Goal: Transaction & Acquisition: Purchase product/service

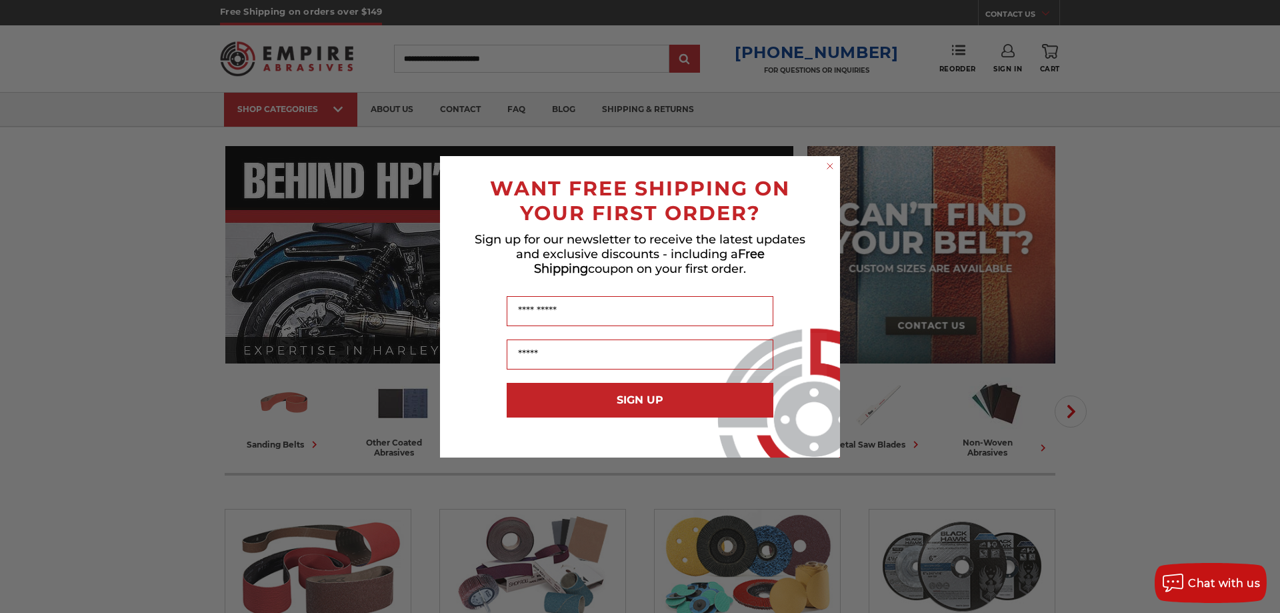
click at [829, 167] on icon "Close dialog" at bounding box center [829, 165] width 5 height 5
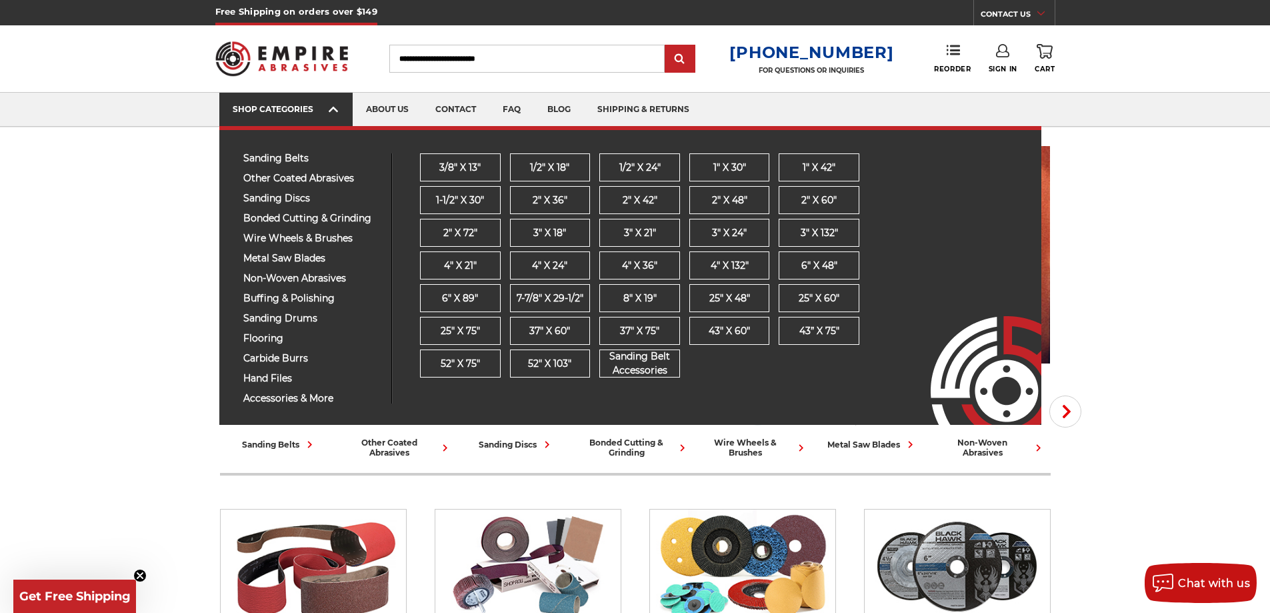
click at [329, 104] on icon at bounding box center [333, 109] width 9 height 15
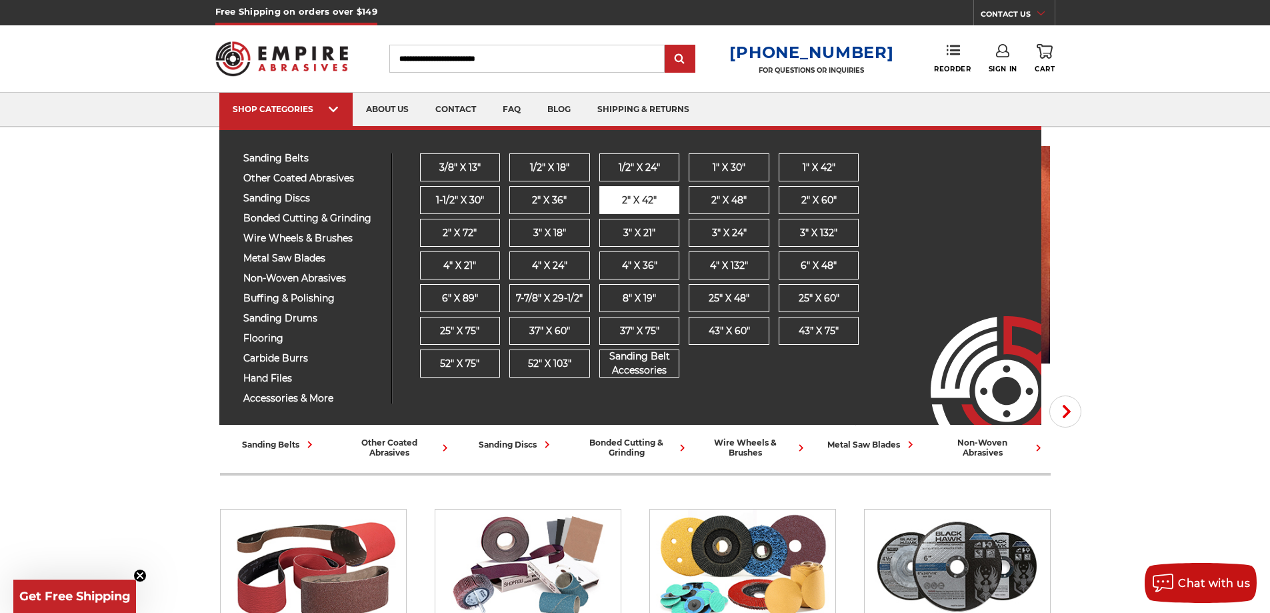
click at [641, 198] on span "2" x 42"" at bounding box center [639, 200] width 35 height 14
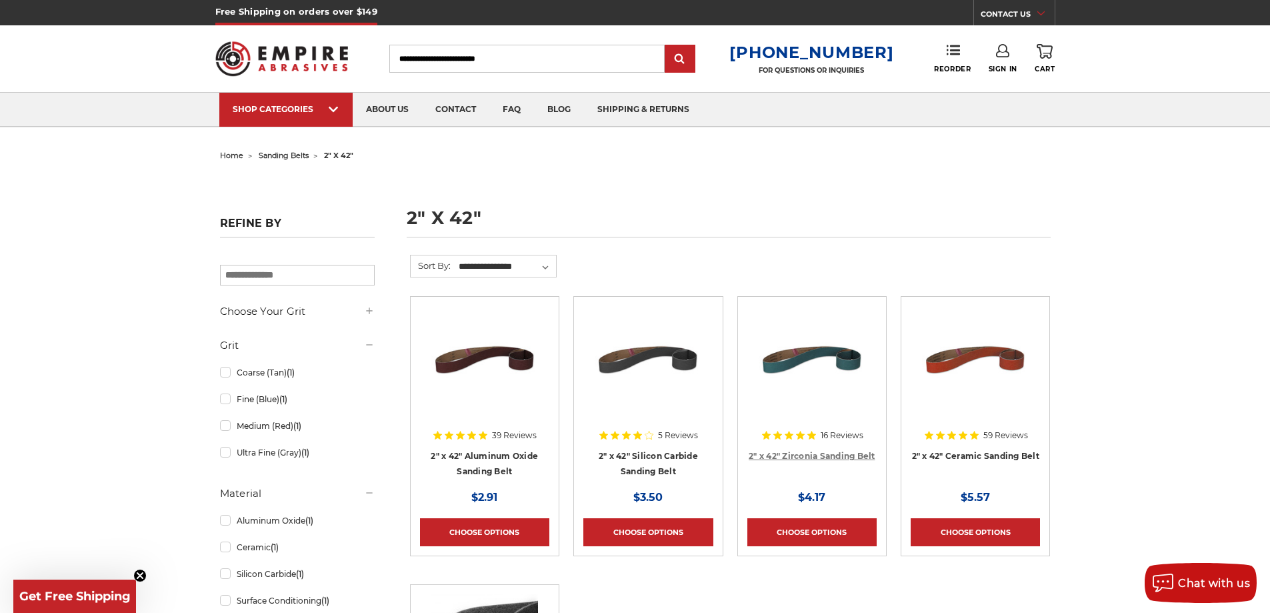
click at [811, 453] on link "2" x 42" Zirconia Sanding Belt" at bounding box center [812, 456] width 127 height 10
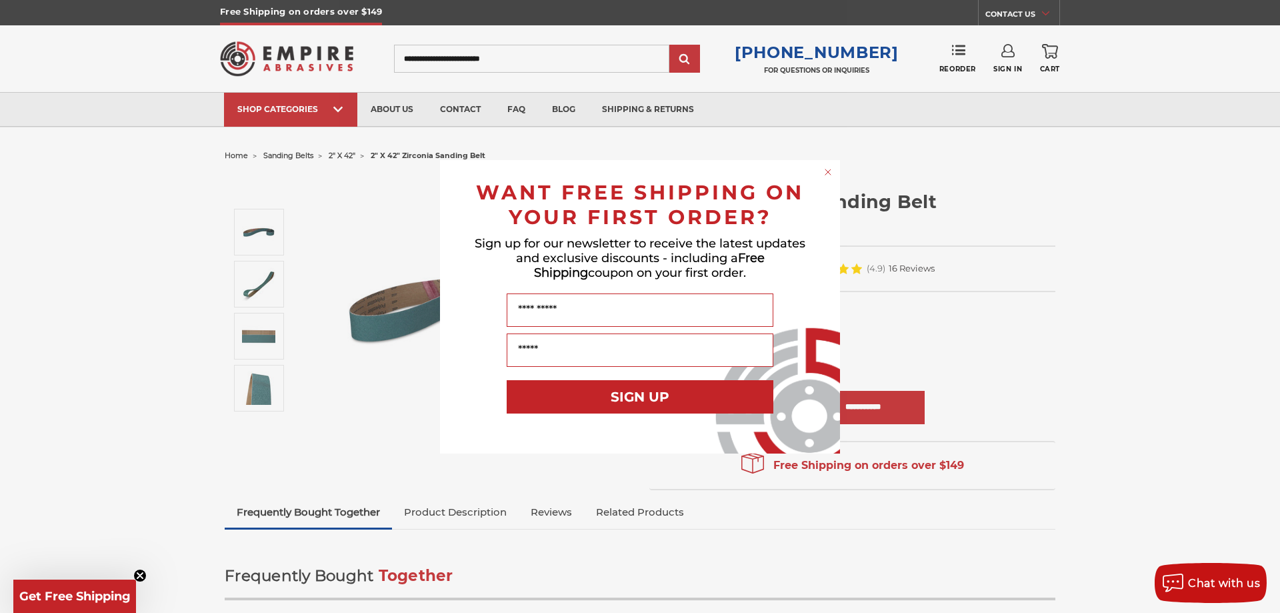
click at [826, 171] on circle "Close dialog" at bounding box center [828, 171] width 13 height 13
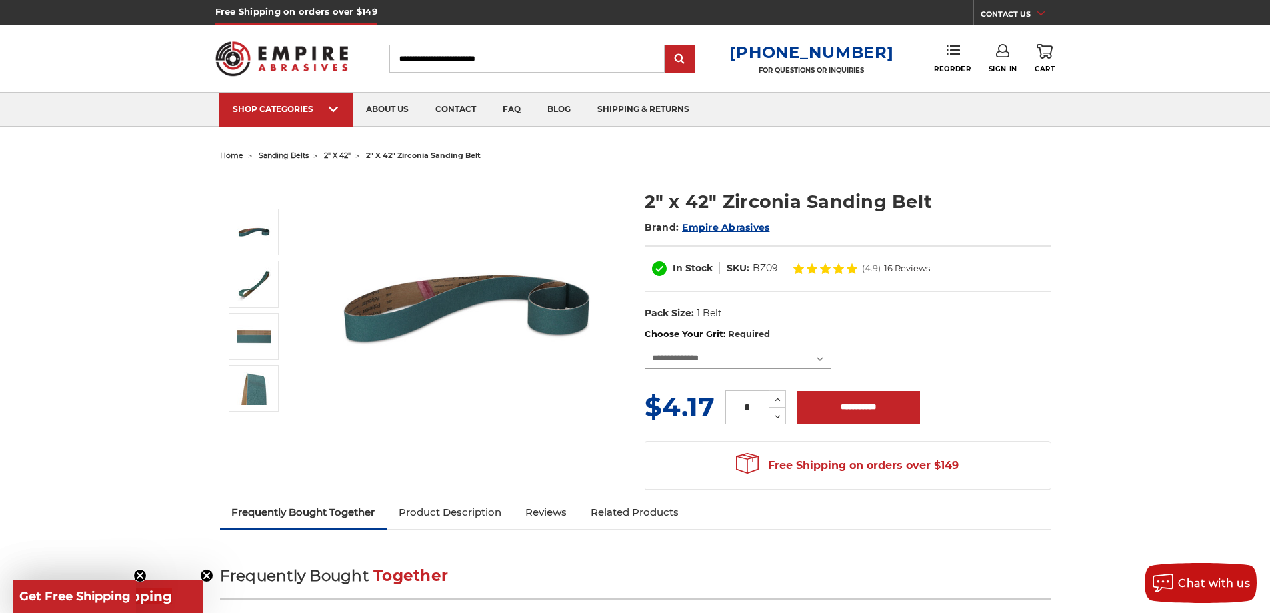
click at [742, 356] on select "**********" at bounding box center [738, 357] width 187 height 21
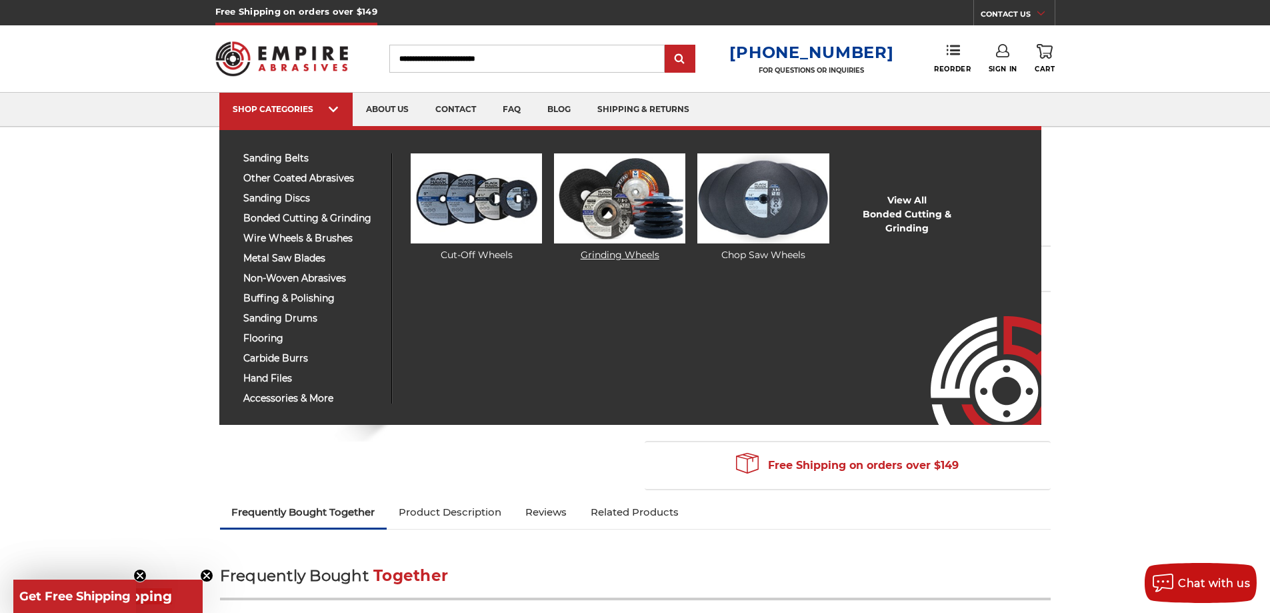
click at [659, 212] on img at bounding box center [619, 198] width 131 height 90
click at [486, 207] on img at bounding box center [476, 198] width 131 height 90
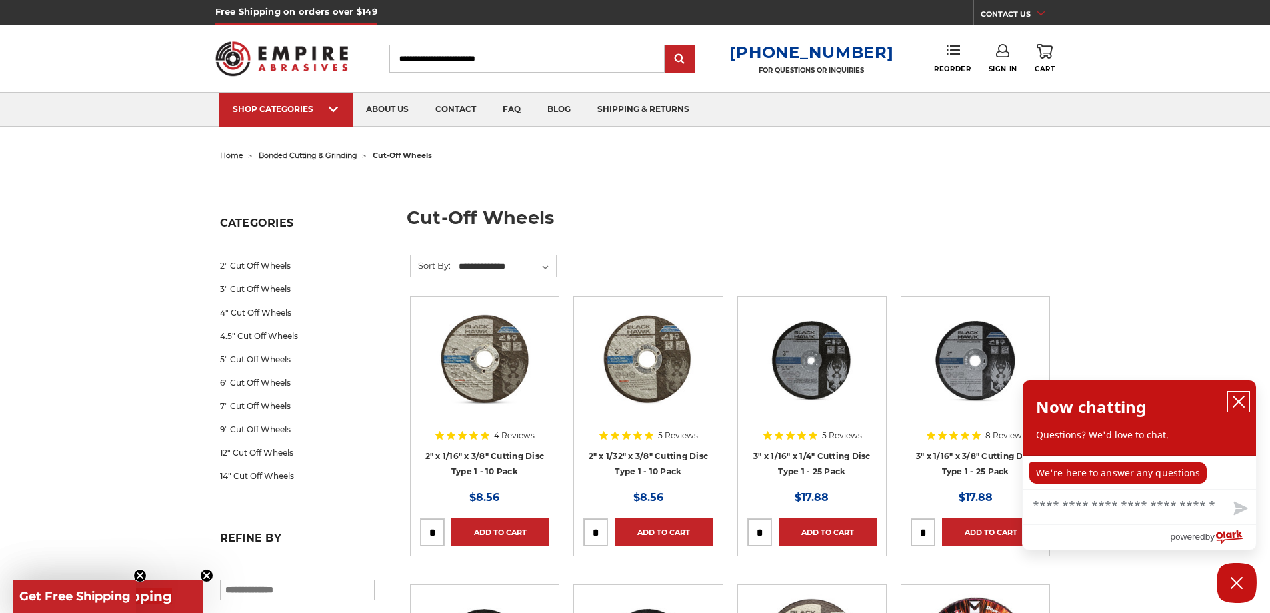
click at [1240, 403] on icon "close chatbox" at bounding box center [1238, 401] width 11 height 11
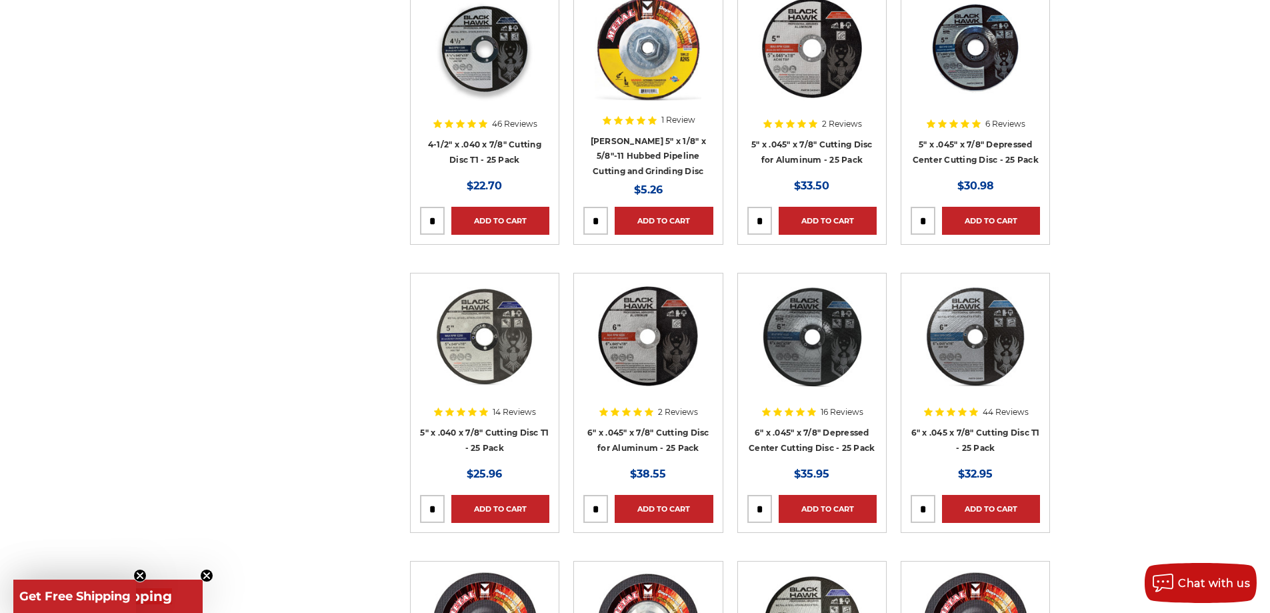
scroll to position [1467, 0]
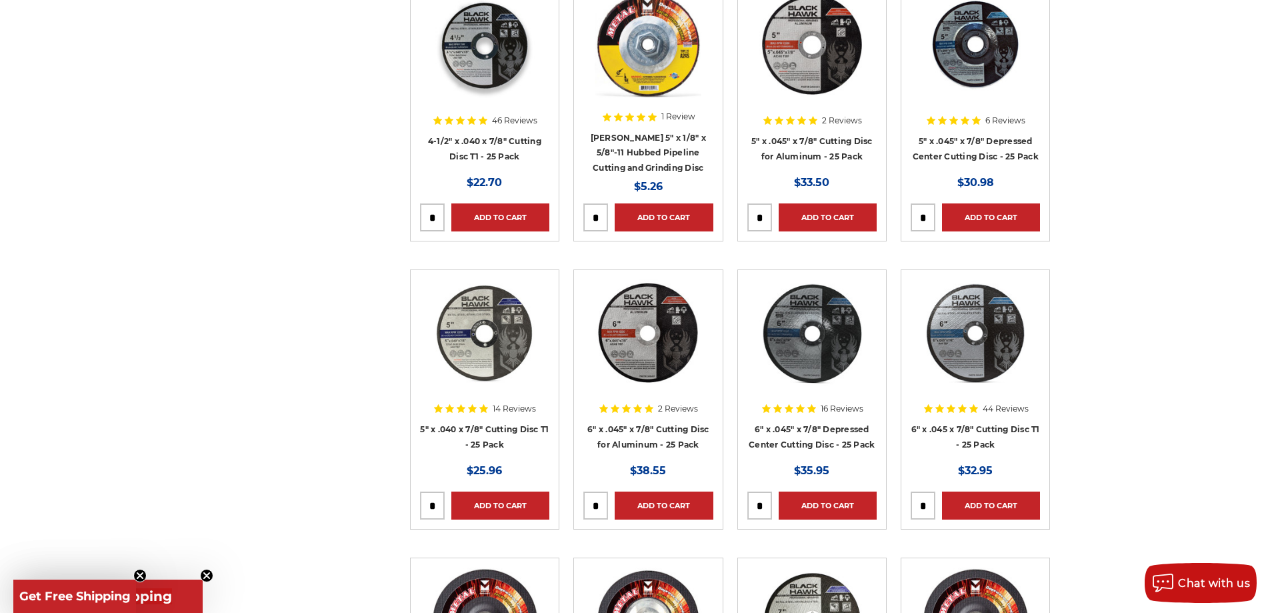
click at [661, 353] on img at bounding box center [648, 332] width 107 height 107
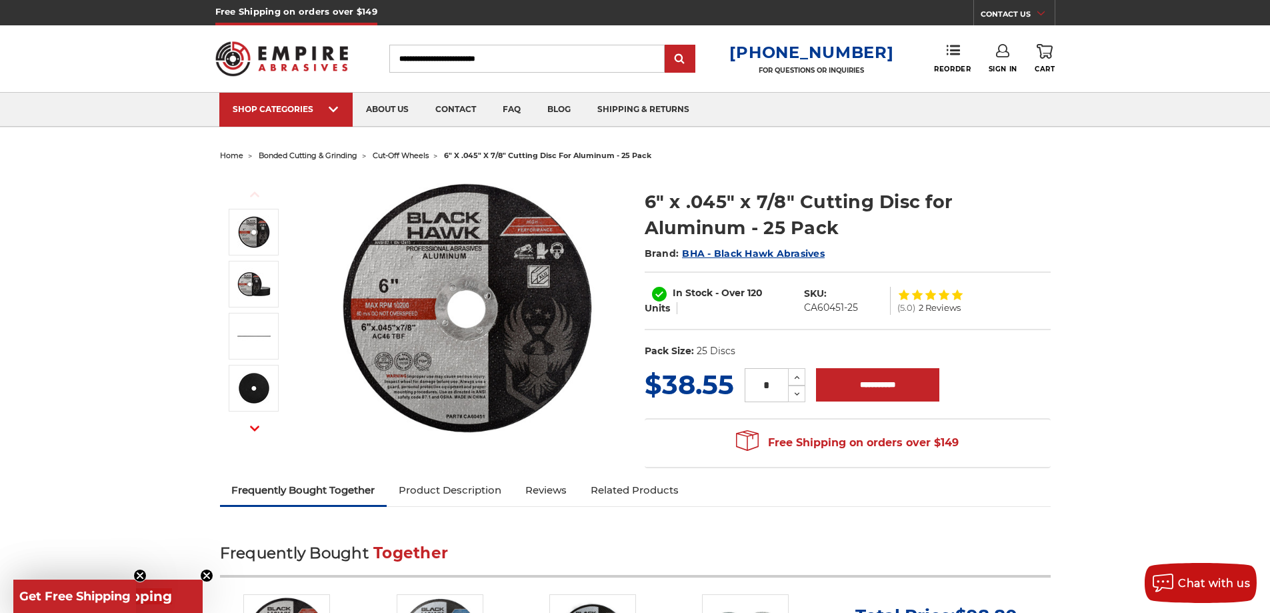
click at [936, 308] on span "2 Reviews" at bounding box center [940, 307] width 42 height 9
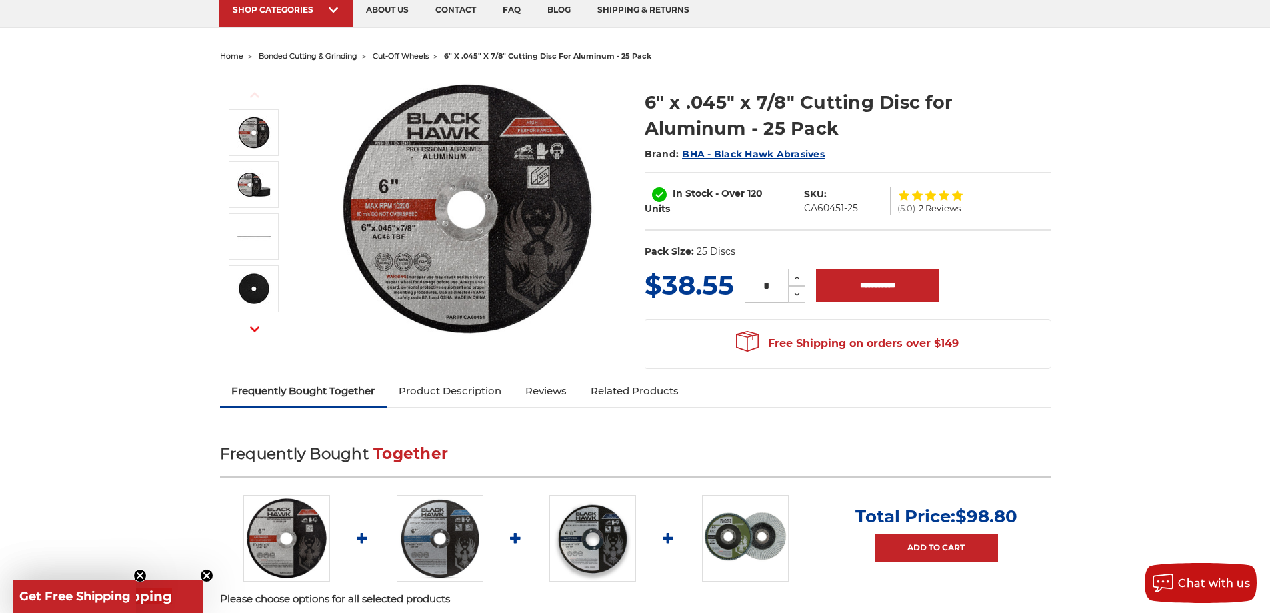
scroll to position [94, 0]
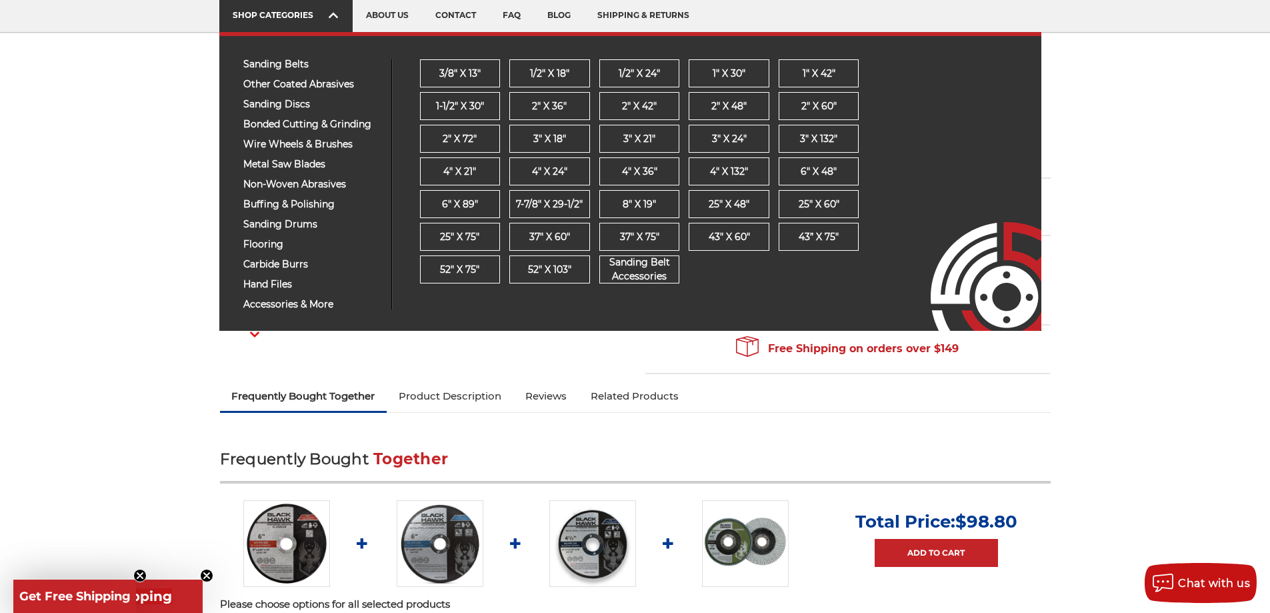
click at [252, 11] on div "SHOP CATEGORIES" at bounding box center [286, 15] width 107 height 10
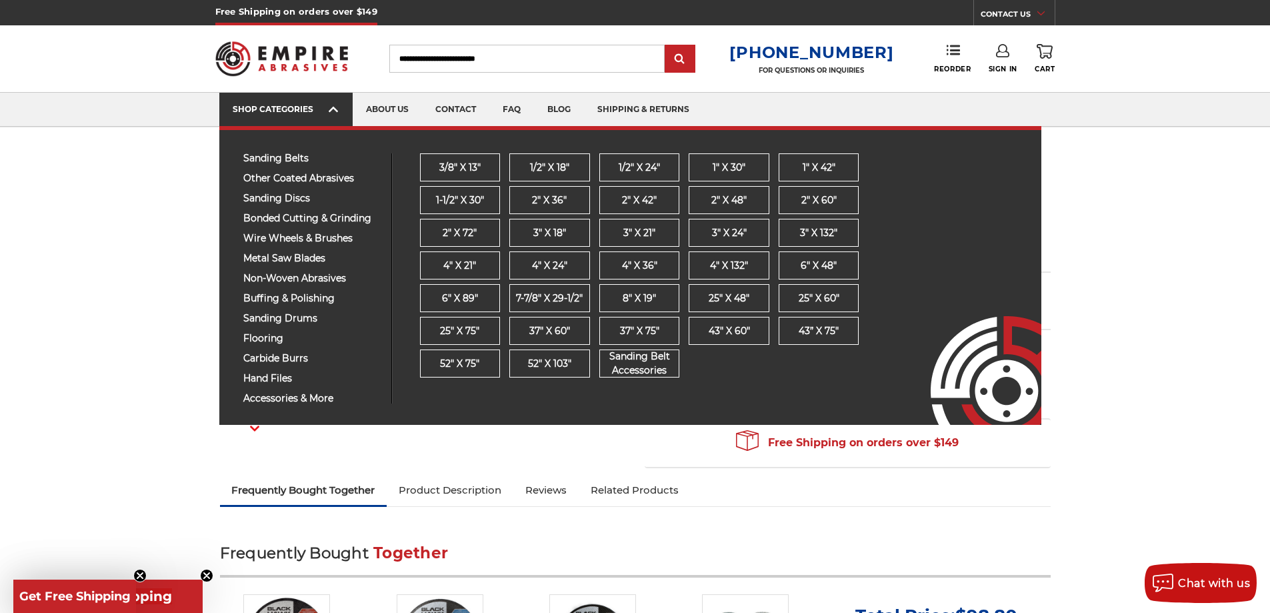
click at [252, 11] on h5 "Free Shipping on orders over $149" at bounding box center [296, 12] width 162 height 25
click at [291, 106] on div "SHOP CATEGORIES" at bounding box center [286, 109] width 107 height 10
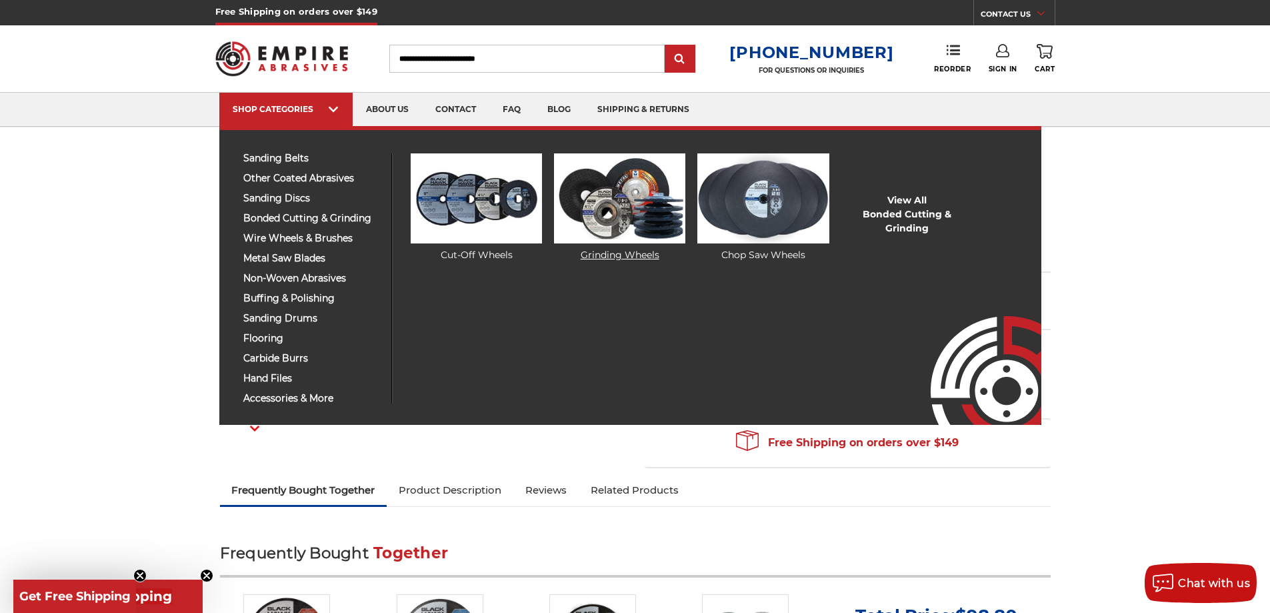
click at [625, 216] on img at bounding box center [619, 198] width 131 height 90
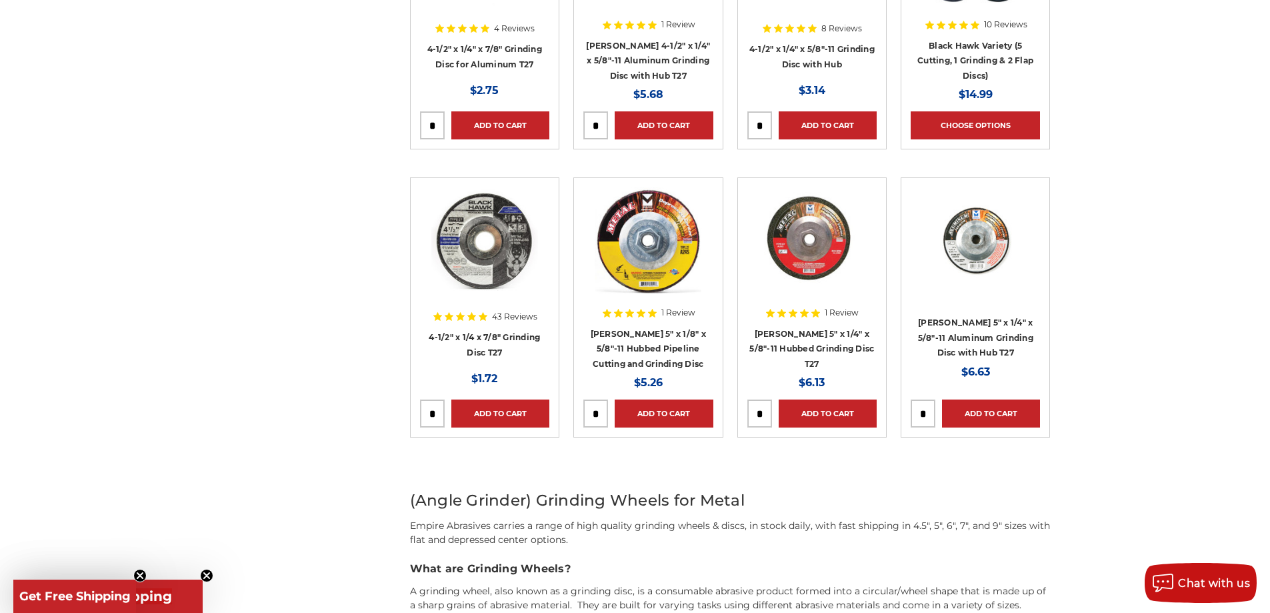
scroll to position [733, 0]
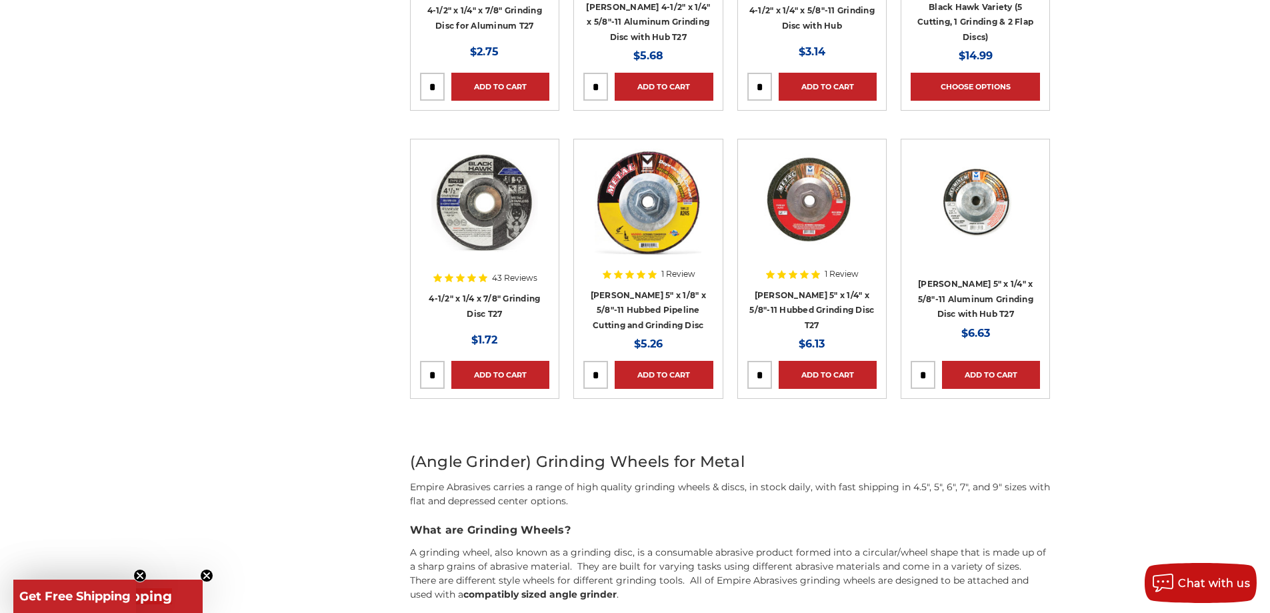
click at [506, 217] on img at bounding box center [484, 202] width 107 height 107
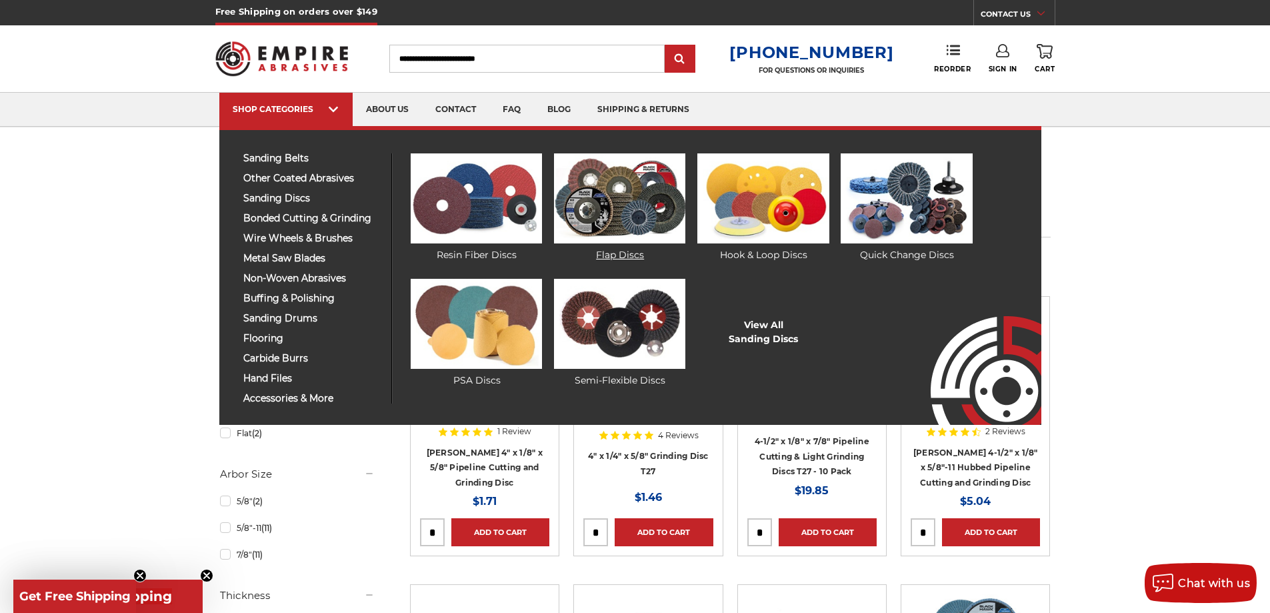
click at [620, 204] on img at bounding box center [619, 198] width 131 height 90
